Goal: Task Accomplishment & Management: Use online tool/utility

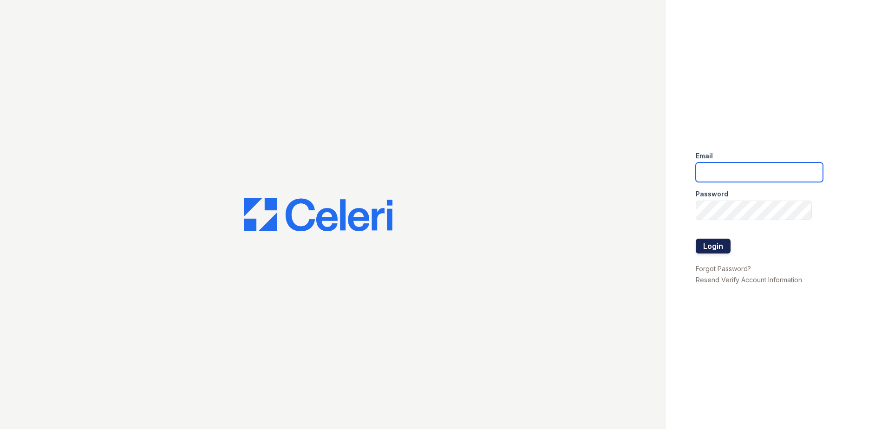
type input "[EMAIL_ADDRESS][DOMAIN_NAME]"
click at [703, 245] on button "Login" at bounding box center [713, 246] width 35 height 15
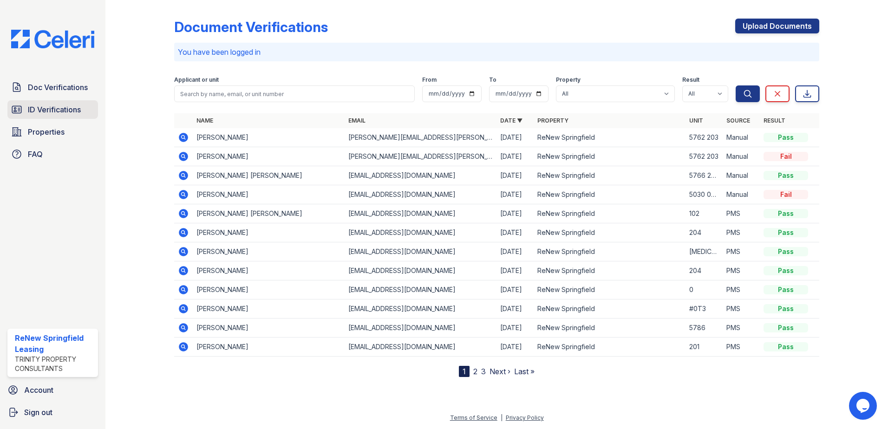
click at [72, 111] on span "ID Verifications" at bounding box center [54, 109] width 53 height 11
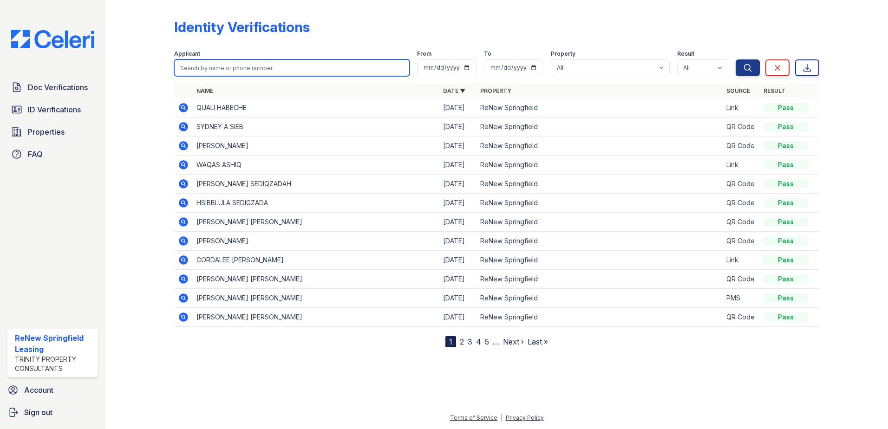
click at [271, 67] on input "search" at bounding box center [292, 67] width 236 height 17
type input "luis serrano"
click at [736, 59] on button "Search" at bounding box center [748, 67] width 24 height 17
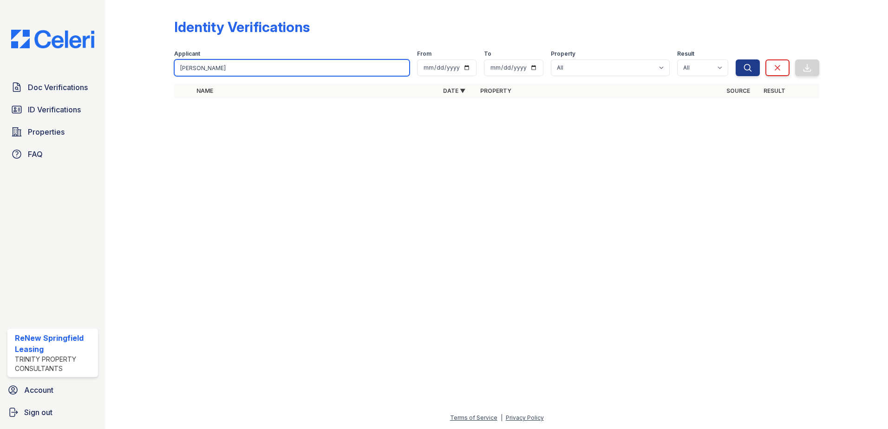
click at [214, 68] on input "luis serrano" at bounding box center [292, 67] width 236 height 17
type input "l"
type input "Luis Armando"
click at [736, 59] on button "Search" at bounding box center [748, 67] width 24 height 17
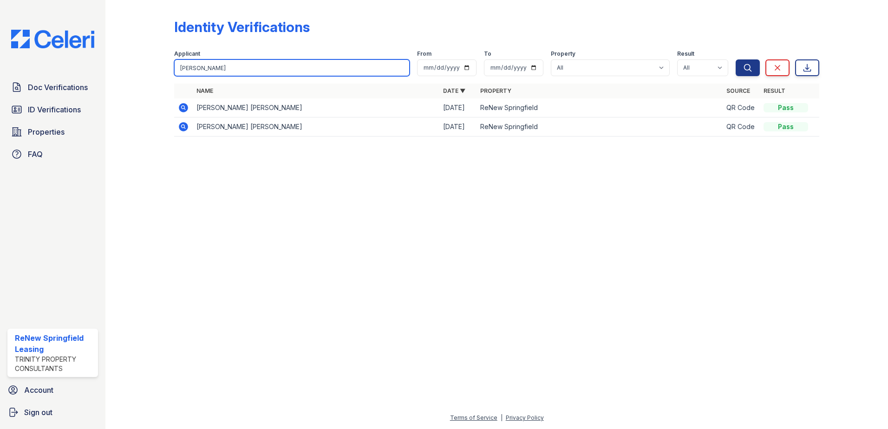
drag, startPoint x: 225, startPoint y: 66, endPoint x: 82, endPoint y: 65, distance: 142.7
click at [82, 65] on div "Doc Verifications ID Verifications Properties FAQ ReNew Springfield Leasing Tri…" at bounding box center [444, 214] width 888 height 429
type input "Angelita"
click at [736, 59] on button "Search" at bounding box center [748, 67] width 24 height 17
